Goal: Task Accomplishment & Management: Manage account settings

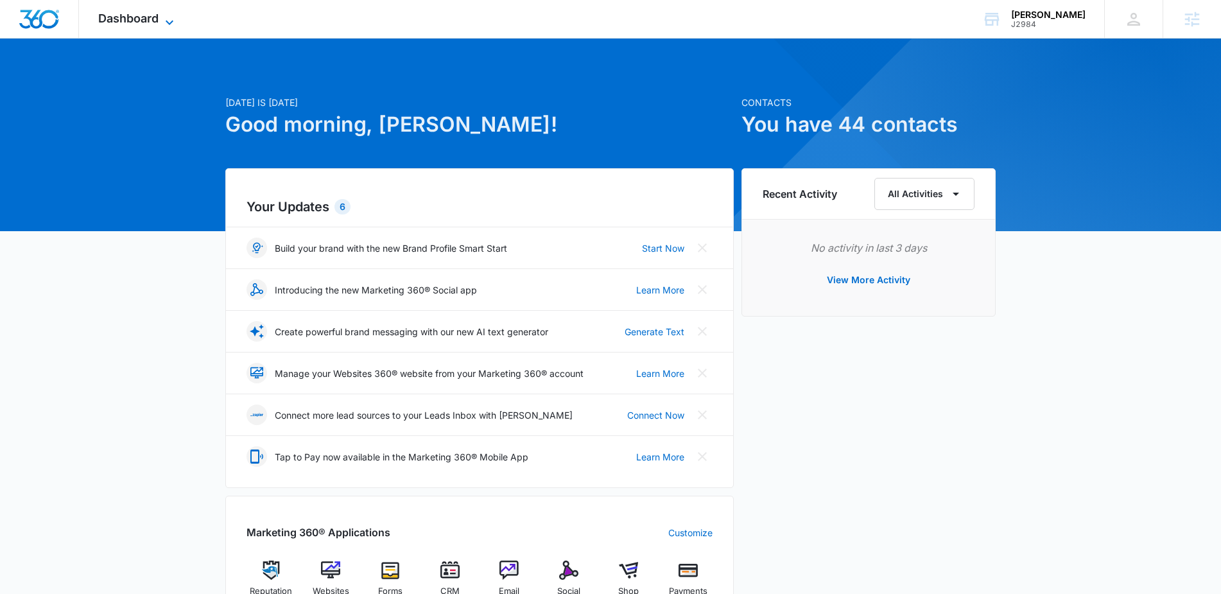
click at [163, 24] on icon at bounding box center [169, 22] width 15 height 15
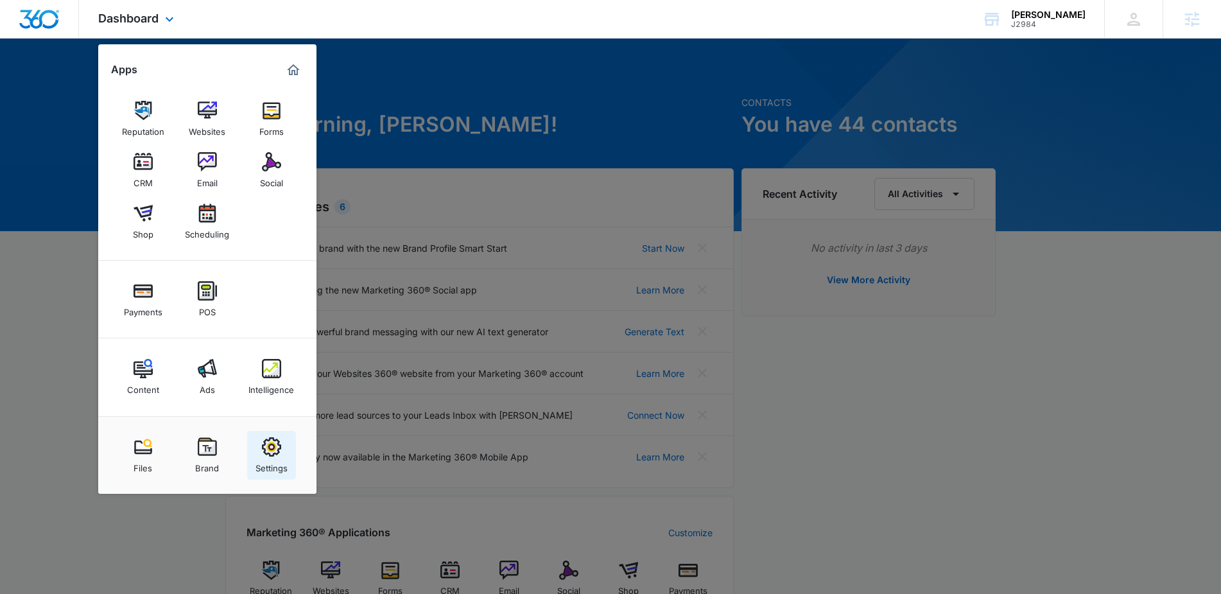
click at [279, 451] on img at bounding box center [271, 446] width 19 height 19
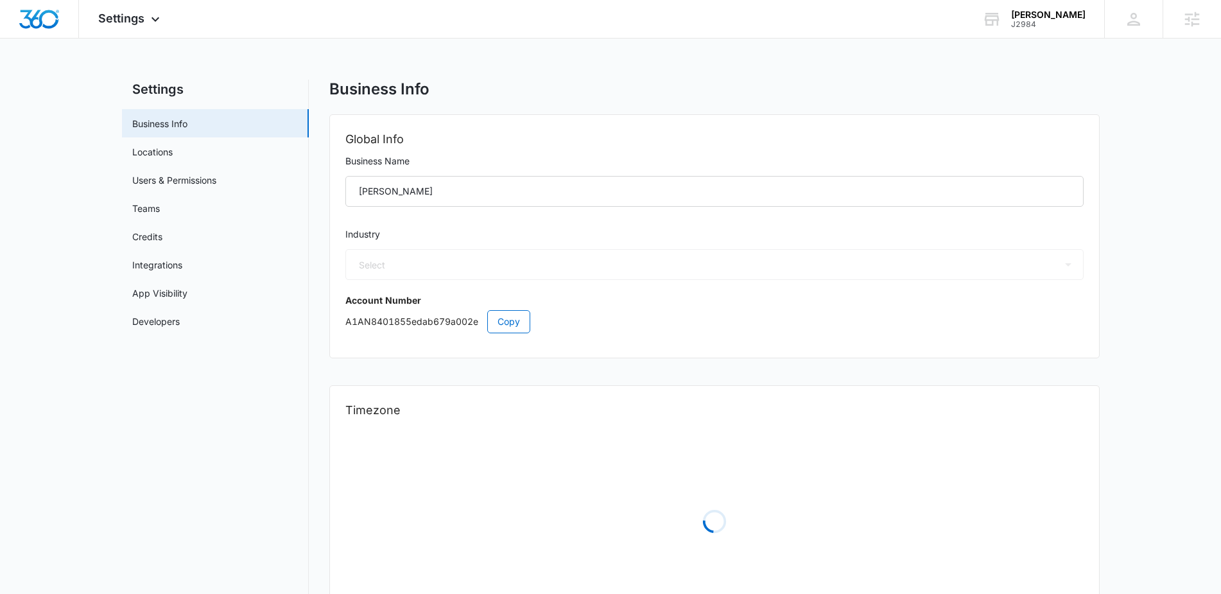
select select "33"
select select "US"
select select "America/[GEOGRAPHIC_DATA]"
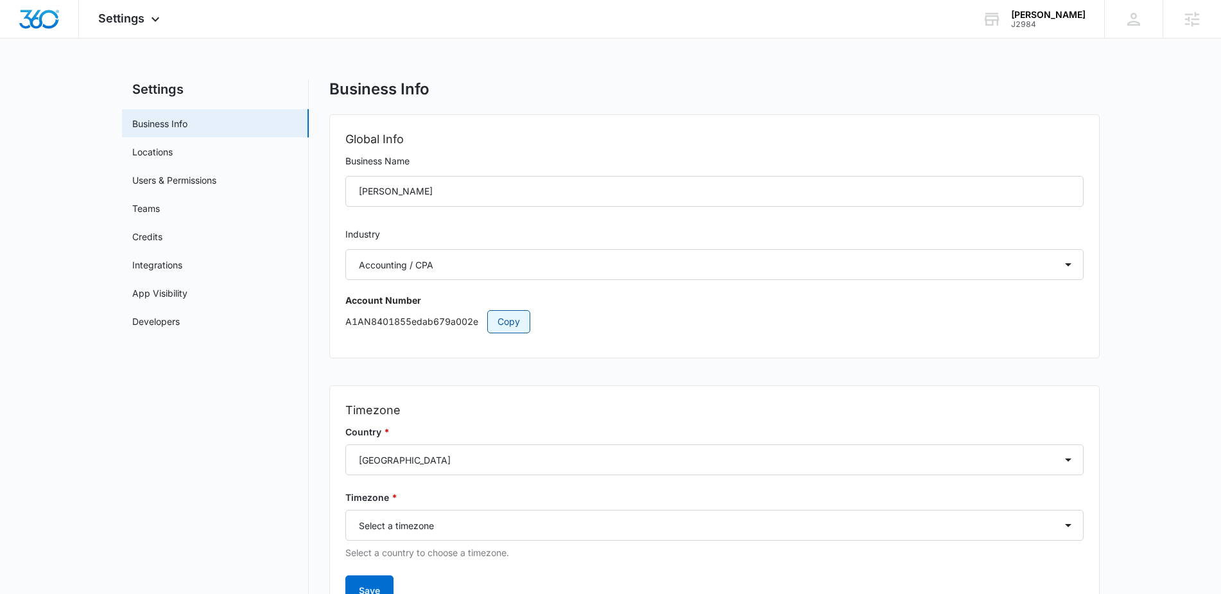
click at [501, 323] on span "Copy" at bounding box center [508, 321] width 22 height 14
click at [157, 21] on icon at bounding box center [155, 22] width 8 height 4
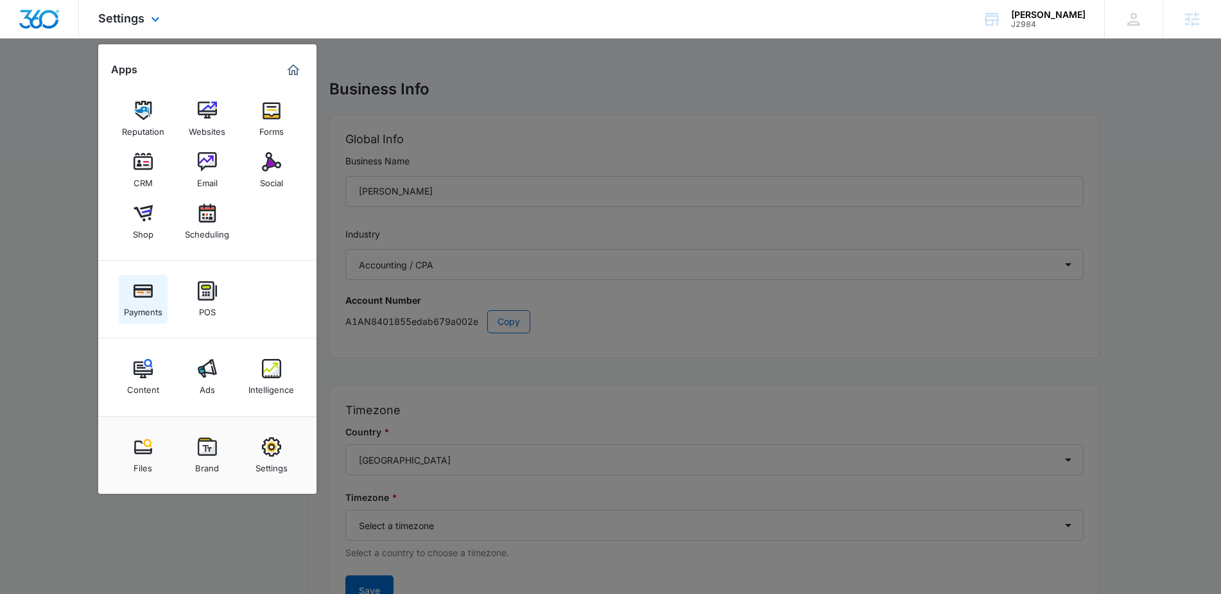
click at [142, 302] on div "Payments" at bounding box center [143, 308] width 39 height 17
